Goal: Task Accomplishment & Management: Manage account settings

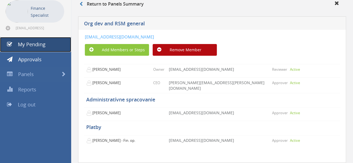
click at [53, 45] on link "My Pending" at bounding box center [35, 44] width 71 height 15
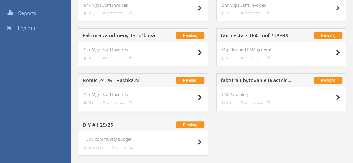
scroll to position [112, 0]
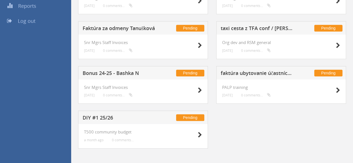
click at [251, 72] on h5 "faktúra ubytovanie účastníctvo + staff na NT Sept + ceremónia" at bounding box center [257, 74] width 73 height 7
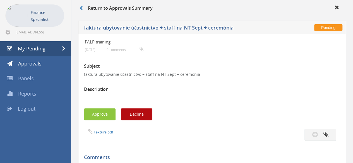
scroll to position [56, 0]
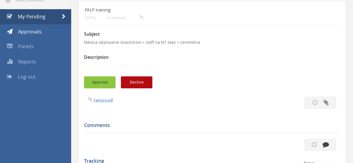
click at [97, 81] on button "Approve" at bounding box center [100, 83] width 32 height 12
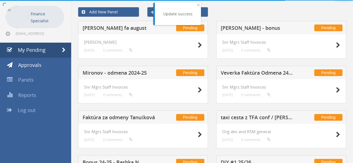
scroll to position [56, 0]
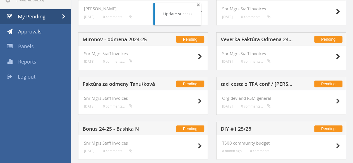
click at [197, 6] on span "×" at bounding box center [198, 5] width 3 height 8
click at [245, 84] on h5 "taxi cesta z TFA conf / [PERSON_NAME]" at bounding box center [257, 85] width 73 height 7
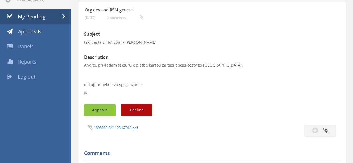
click at [107, 107] on button "Approve" at bounding box center [100, 110] width 32 height 12
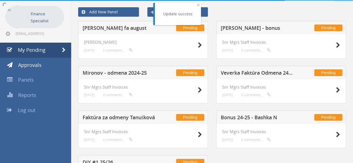
scroll to position [56, 0]
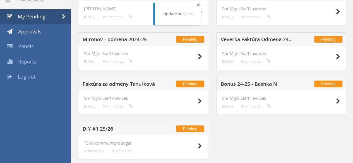
click at [199, 5] on span "×" at bounding box center [198, 5] width 3 height 8
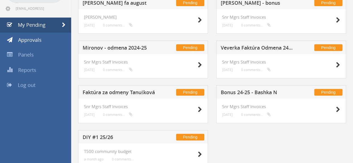
scroll to position [70, 0]
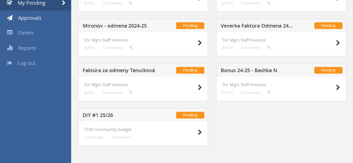
click at [229, 147] on div "Pending [PERSON_NAME] fa august Alma Zvolen [DATE] 0 comments... Pending [PERSO…" at bounding box center [212, 63] width 276 height 179
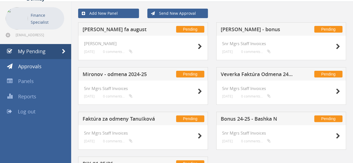
scroll to position [0, 0]
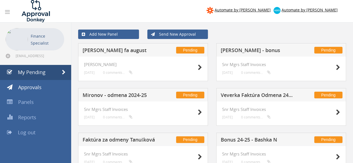
click at [244, 51] on h5 "[PERSON_NAME] - bonus" at bounding box center [257, 51] width 73 height 7
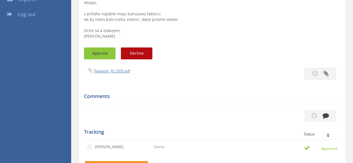
scroll to position [112, 0]
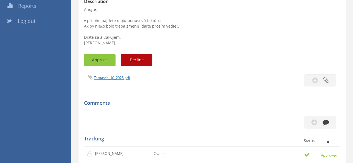
click at [101, 60] on button "Approve" at bounding box center [100, 60] width 32 height 12
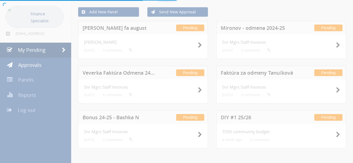
scroll to position [25, 0]
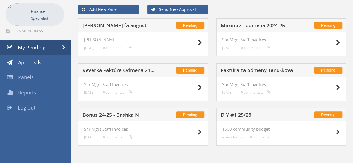
click at [133, 68] on h5 "Veverka Faktúra Odmena 24/25" at bounding box center [119, 71] width 73 height 7
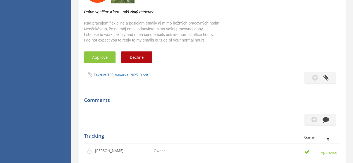
scroll to position [195, 0]
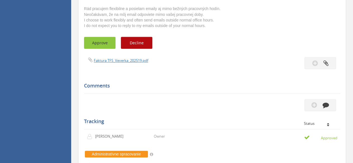
click at [107, 42] on button "Approve" at bounding box center [100, 43] width 32 height 12
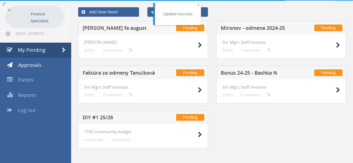
scroll to position [25, 0]
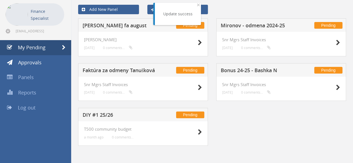
click at [235, 26] on h5 "Mironov - odmena 2024-25" at bounding box center [257, 26] width 73 height 7
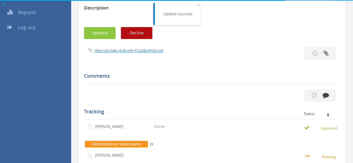
scroll to position [195, 0]
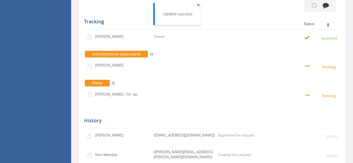
click at [197, 7] on span "×" at bounding box center [198, 5] width 3 height 8
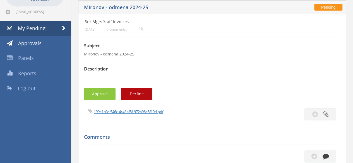
scroll to position [28, 0]
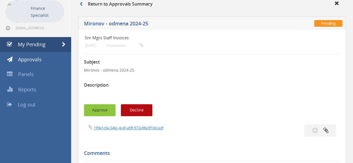
click at [93, 114] on button "Approve" at bounding box center [100, 110] width 32 height 12
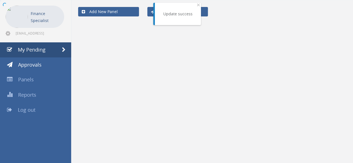
scroll to position [22, 0]
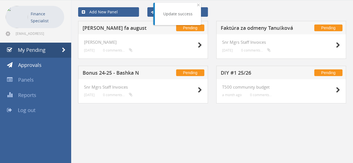
click at [124, 74] on h5 "Bonus 24-25 - Bashka N" at bounding box center [119, 73] width 73 height 7
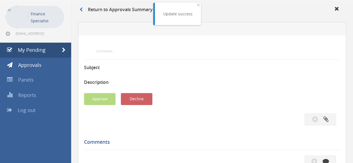
scroll to position [28, 0]
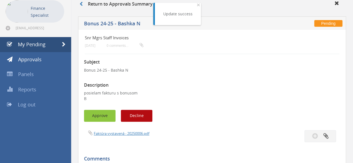
click at [108, 114] on button "Approve" at bounding box center [100, 116] width 32 height 12
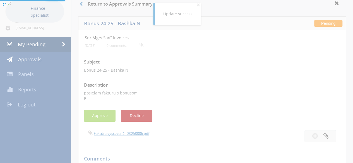
scroll to position [22, 0]
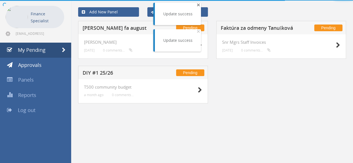
click at [197, 5] on span "×" at bounding box center [198, 5] width 3 height 8
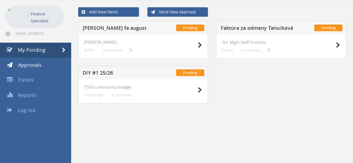
click at [244, 30] on h5 "Faktúra za odmeny Tanušková" at bounding box center [257, 28] width 73 height 7
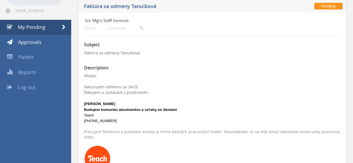
scroll to position [134, 0]
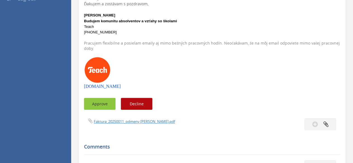
click at [104, 103] on button "Approve" at bounding box center [100, 104] width 32 height 12
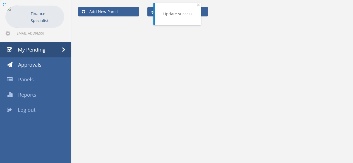
scroll to position [22, 0]
